Goal: Information Seeking & Learning: Learn about a topic

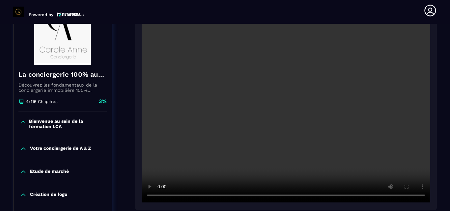
scroll to position [99, 0]
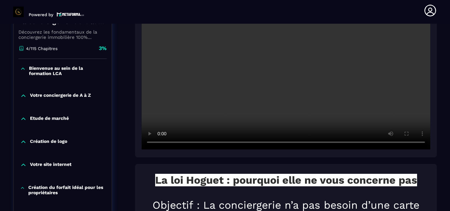
scroll to position [132, 0]
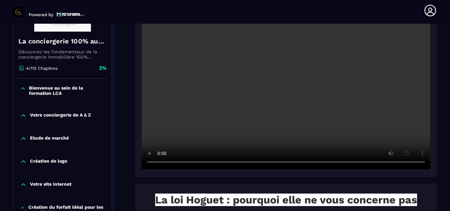
click at [22, 115] on icon at bounding box center [23, 115] width 7 height 7
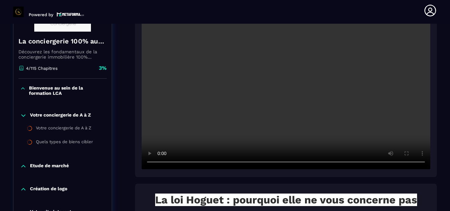
click at [22, 168] on icon at bounding box center [23, 166] width 7 height 7
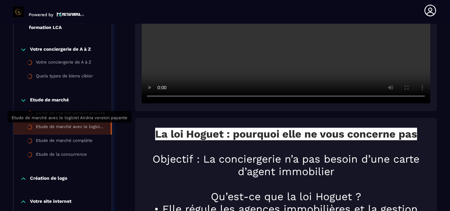
scroll to position [263, 0]
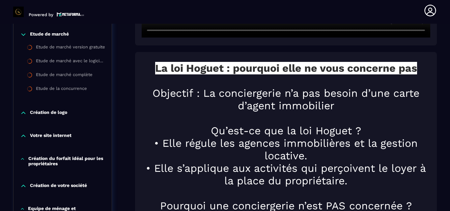
click at [21, 113] on icon at bounding box center [23, 113] width 7 height 7
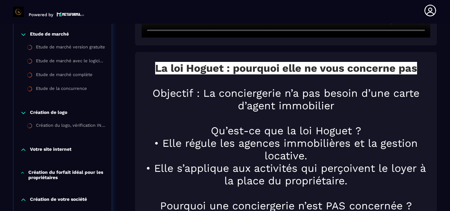
click at [25, 150] on icon at bounding box center [23, 150] width 7 height 7
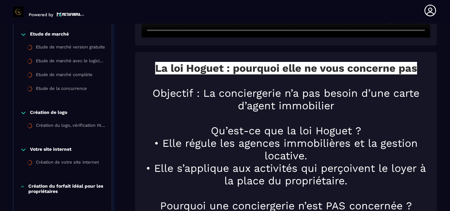
click at [24, 186] on icon at bounding box center [22, 186] width 5 height 7
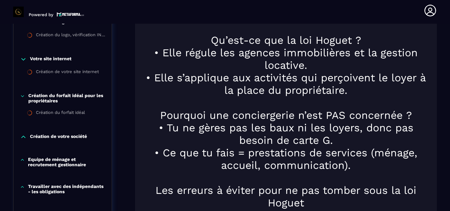
scroll to position [362, 0]
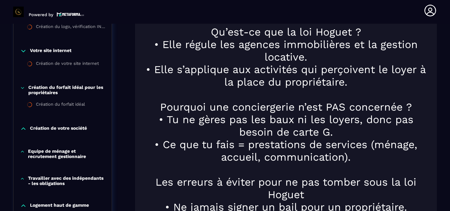
click at [21, 128] on icon at bounding box center [23, 128] width 7 height 7
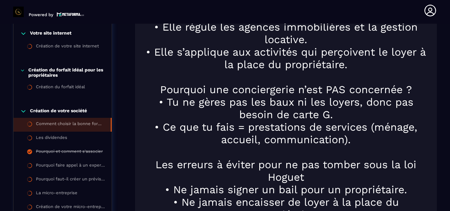
scroll to position [395, 0]
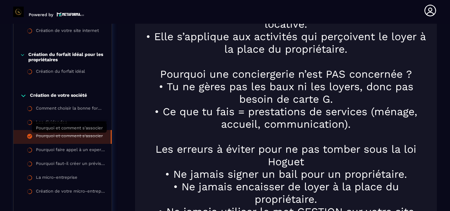
click at [78, 136] on div "Pourquoi et comment s'associer" at bounding box center [69, 136] width 67 height 7
